Goal: Communication & Community: Participate in discussion

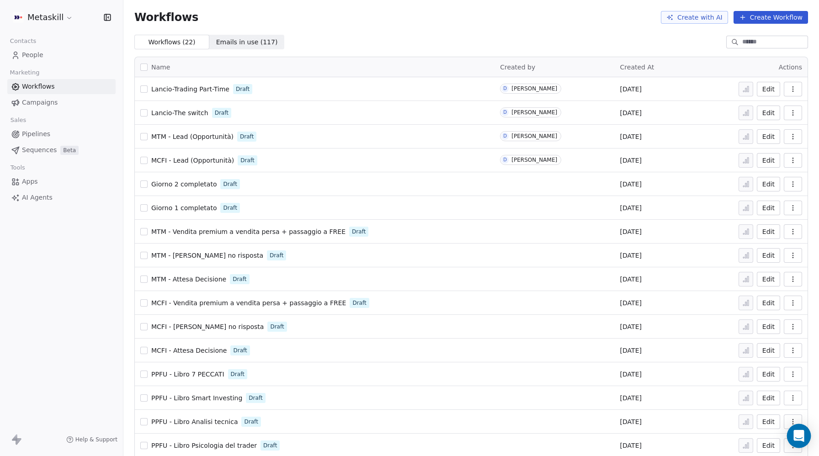
click at [799, 438] on icon "Open Intercom Messenger" at bounding box center [799, 436] width 12 height 12
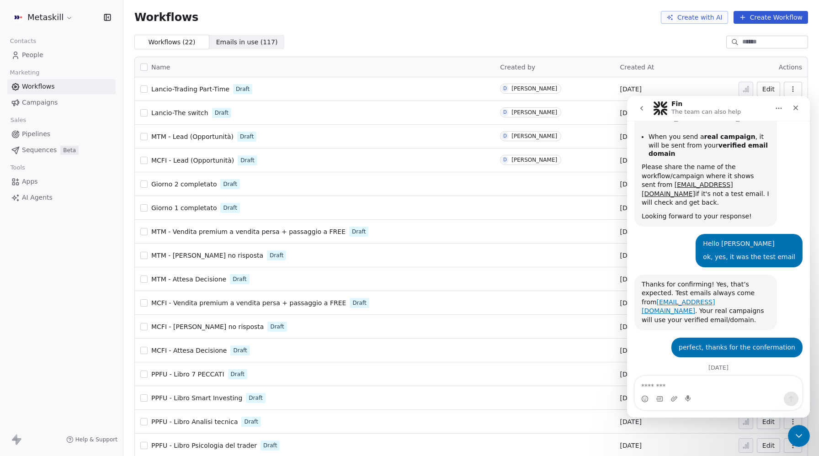
scroll to position [361, 0]
click at [645, 108] on button "go back" at bounding box center [641, 108] width 17 height 17
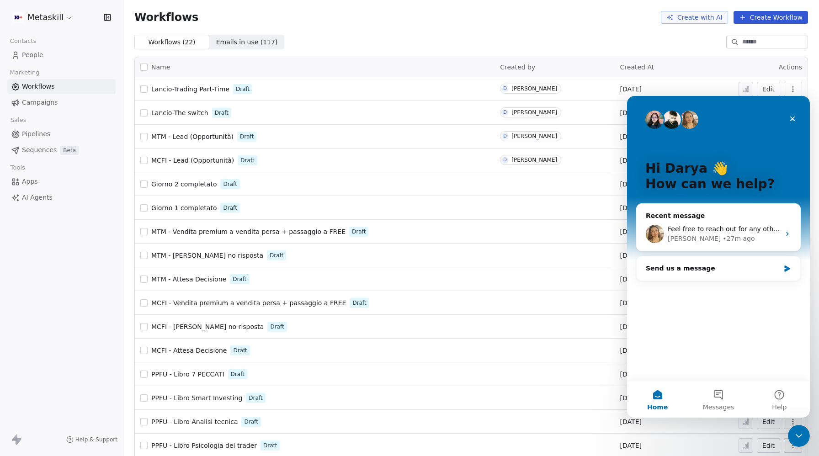
scroll to position [0, 0]
click at [739, 233] on div "Feel free to reach out for any other questions, I will be happy to help! Thank …" at bounding box center [724, 229] width 112 height 10
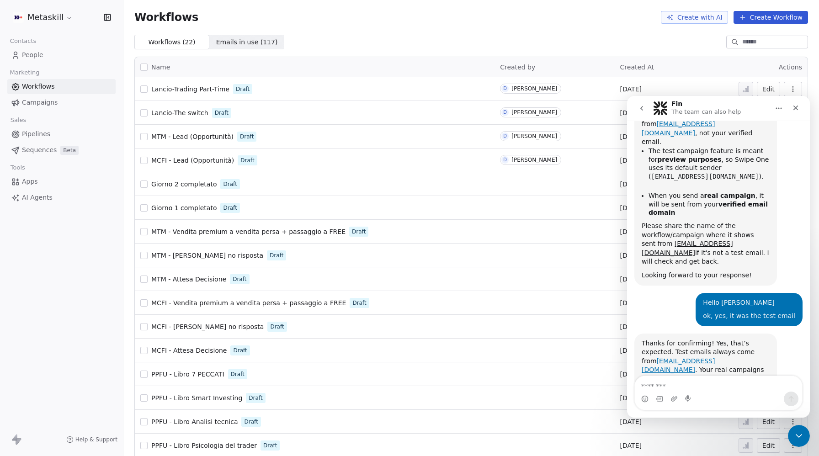
scroll to position [361, 0]
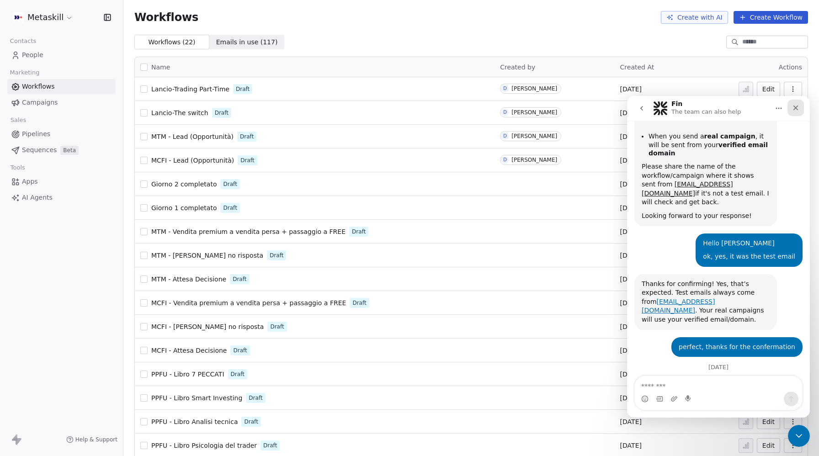
click at [799, 105] on div "Close" at bounding box center [795, 108] width 16 height 16
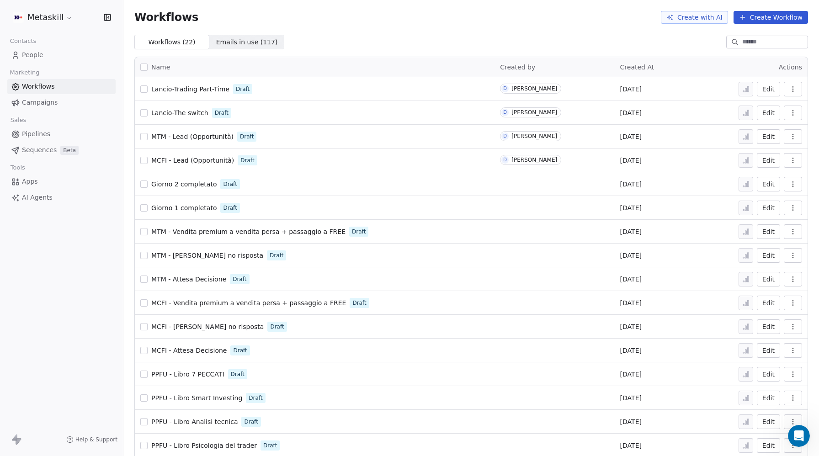
click at [186, 115] on span "Lancio-The switch" at bounding box center [179, 112] width 57 height 7
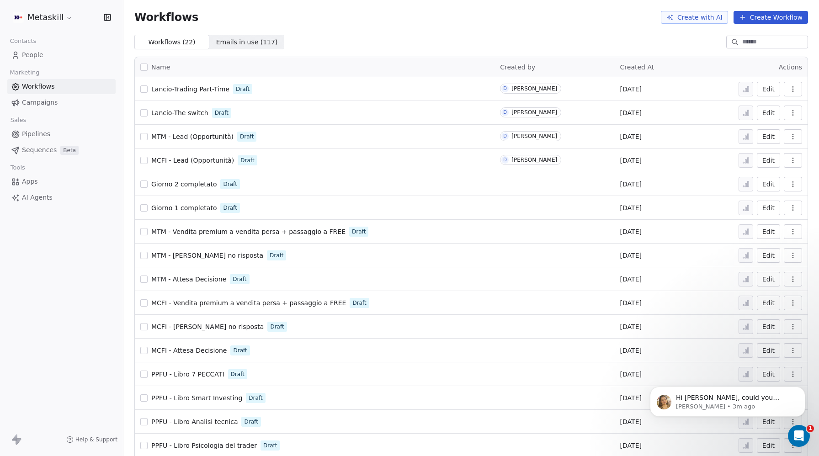
click at [175, 113] on span "Lancio-The switch" at bounding box center [179, 112] width 57 height 7
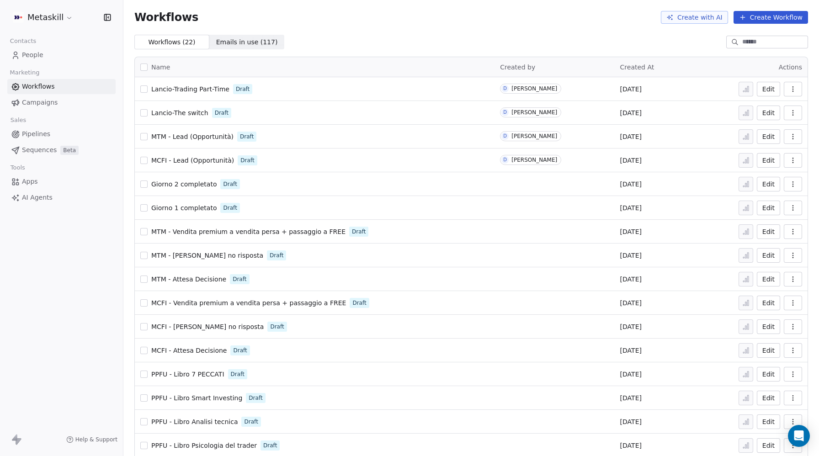
click at [202, 90] on span "Lancio-Trading Part-Time" at bounding box center [190, 88] width 78 height 7
click at [798, 435] on icon "Open Intercom Messenger" at bounding box center [798, 436] width 11 height 12
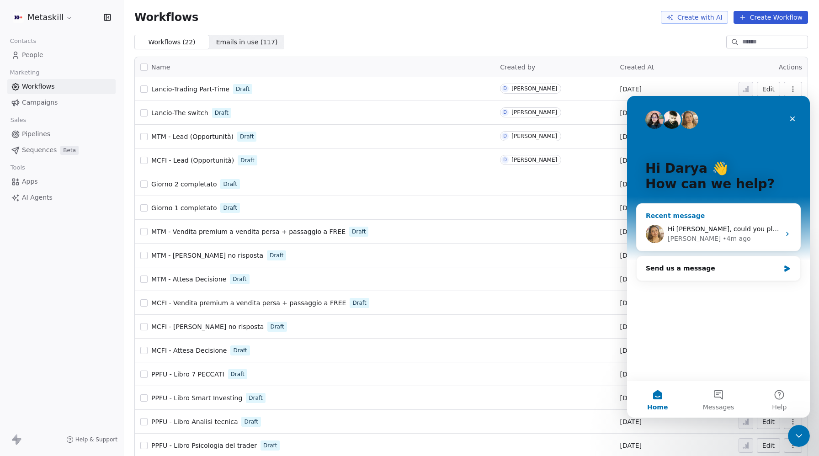
click at [722, 235] on div "• 4m ago" at bounding box center [736, 239] width 28 height 10
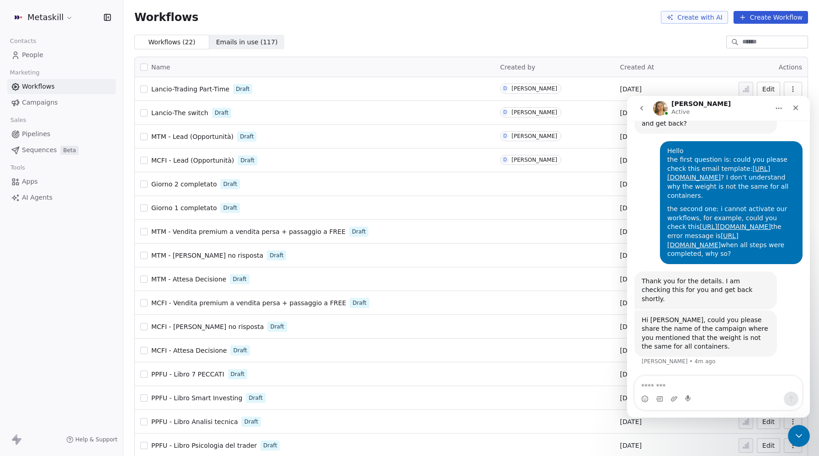
type textarea "**********"
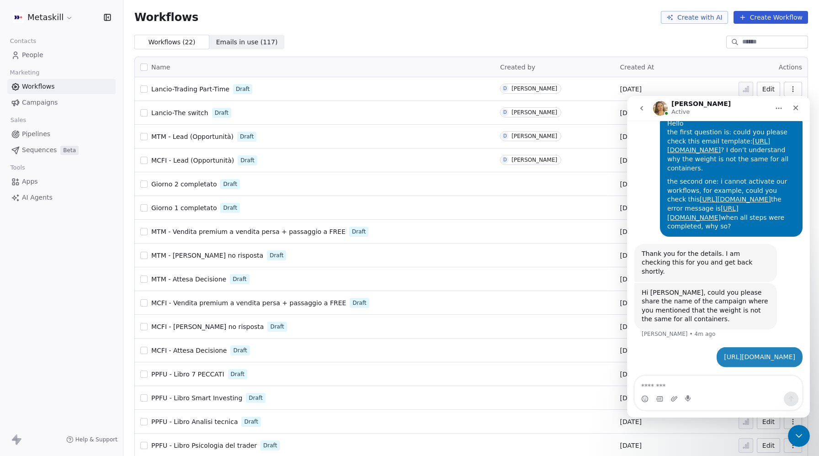
scroll to position [376, 0]
type textarea "**********"
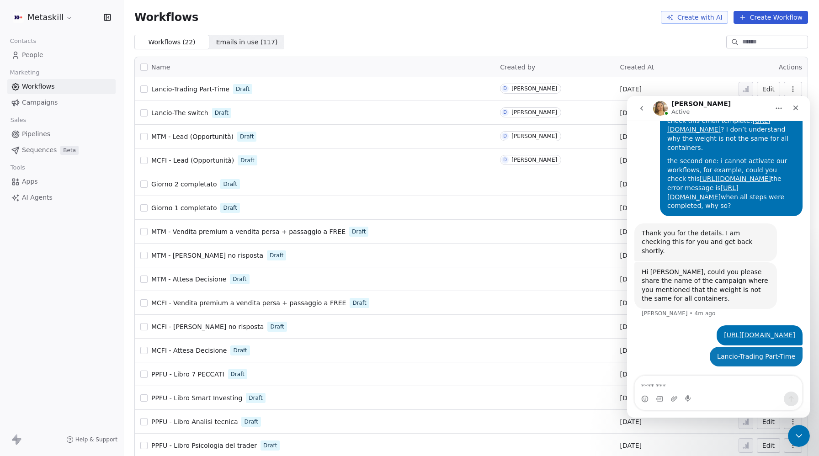
scroll to position [396, 0]
